Goal: Task Accomplishment & Management: Use online tool/utility

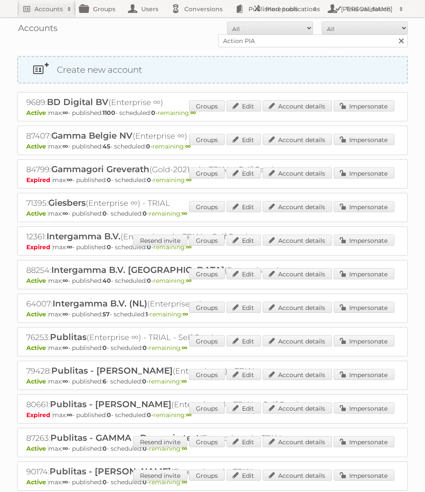
type input "Action PIA"
click at [394, 34] on input "Search" at bounding box center [400, 40] width 13 height 13
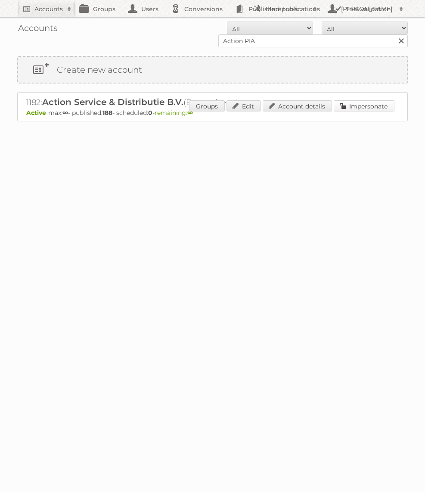
click at [358, 101] on link "Impersonate" at bounding box center [364, 105] width 61 height 11
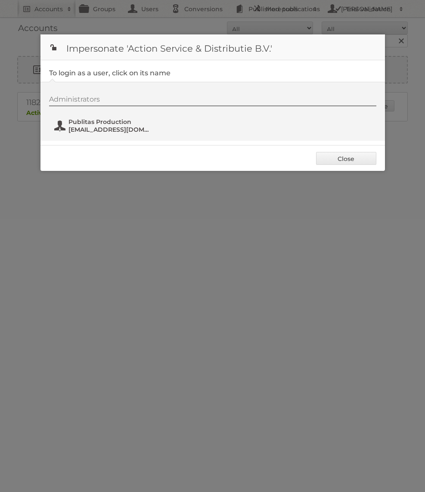
click at [108, 126] on span "[EMAIL_ADDRESS][DOMAIN_NAME]" at bounding box center [109, 130] width 83 height 8
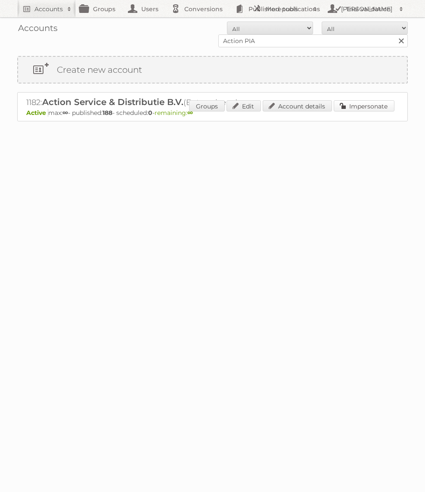
click at [355, 105] on link "Impersonate" at bounding box center [364, 105] width 61 height 11
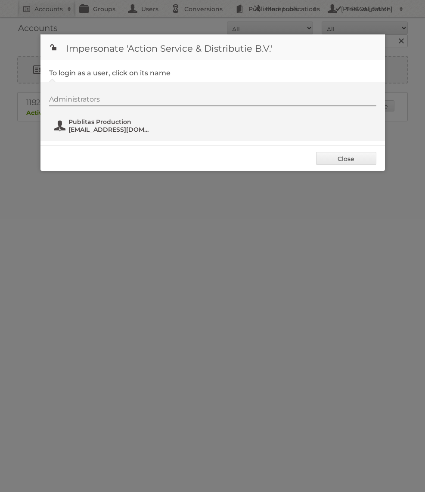
click at [127, 123] on span "Publitas Production" at bounding box center [109, 122] width 83 height 8
